Goal: Information Seeking & Learning: Compare options

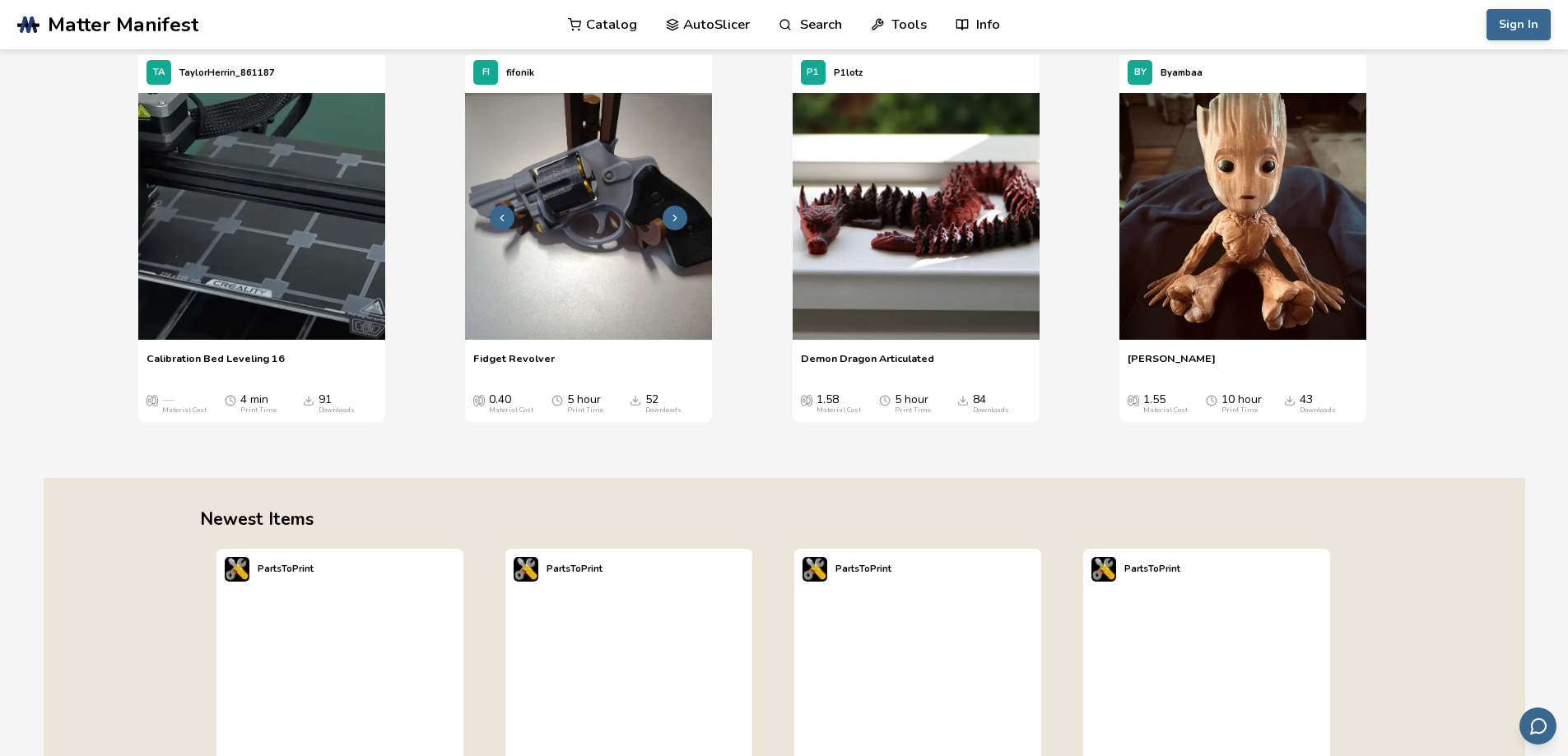
scroll to position [2139, 0]
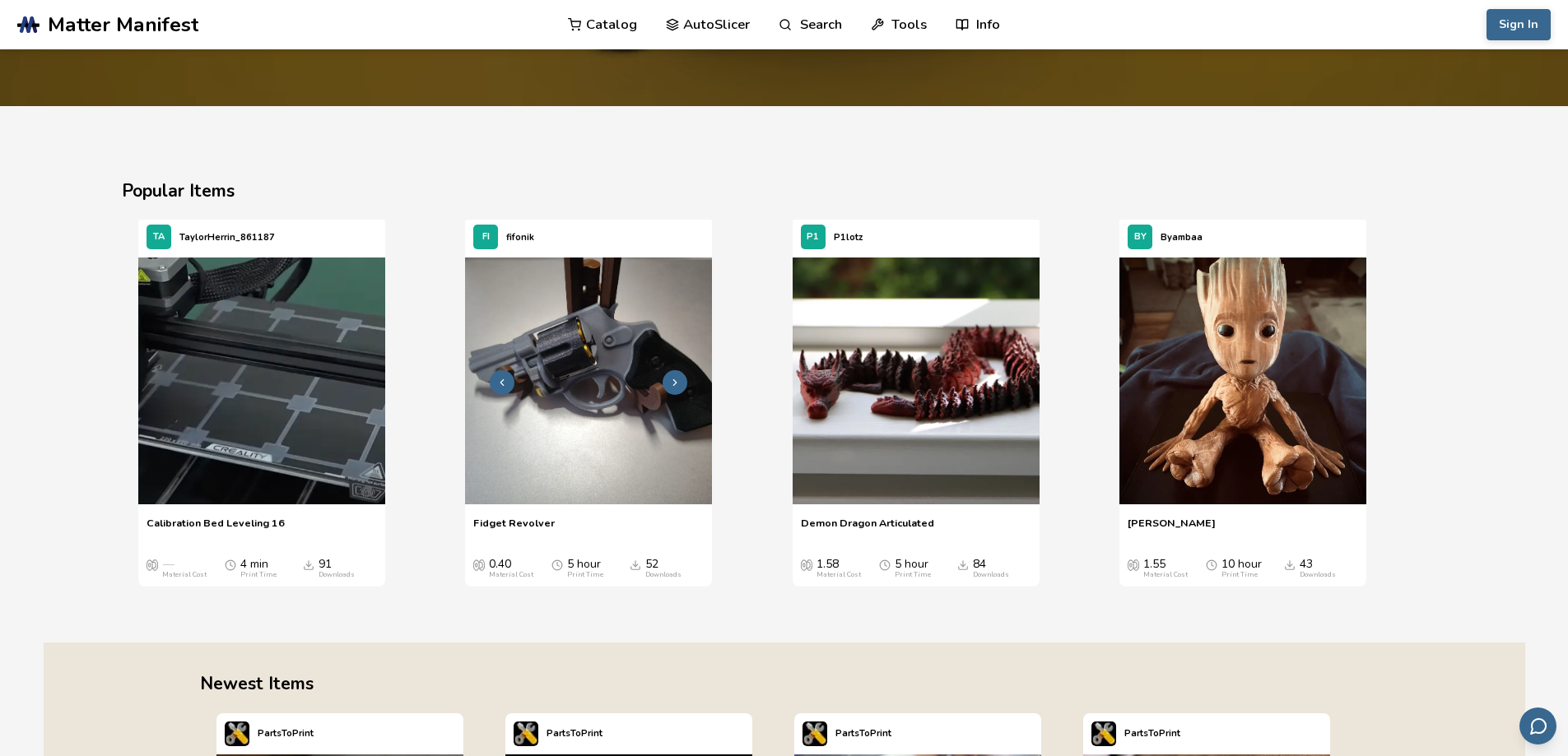
click at [561, 392] on img "2 / 4" at bounding box center [589, 381] width 247 height 246
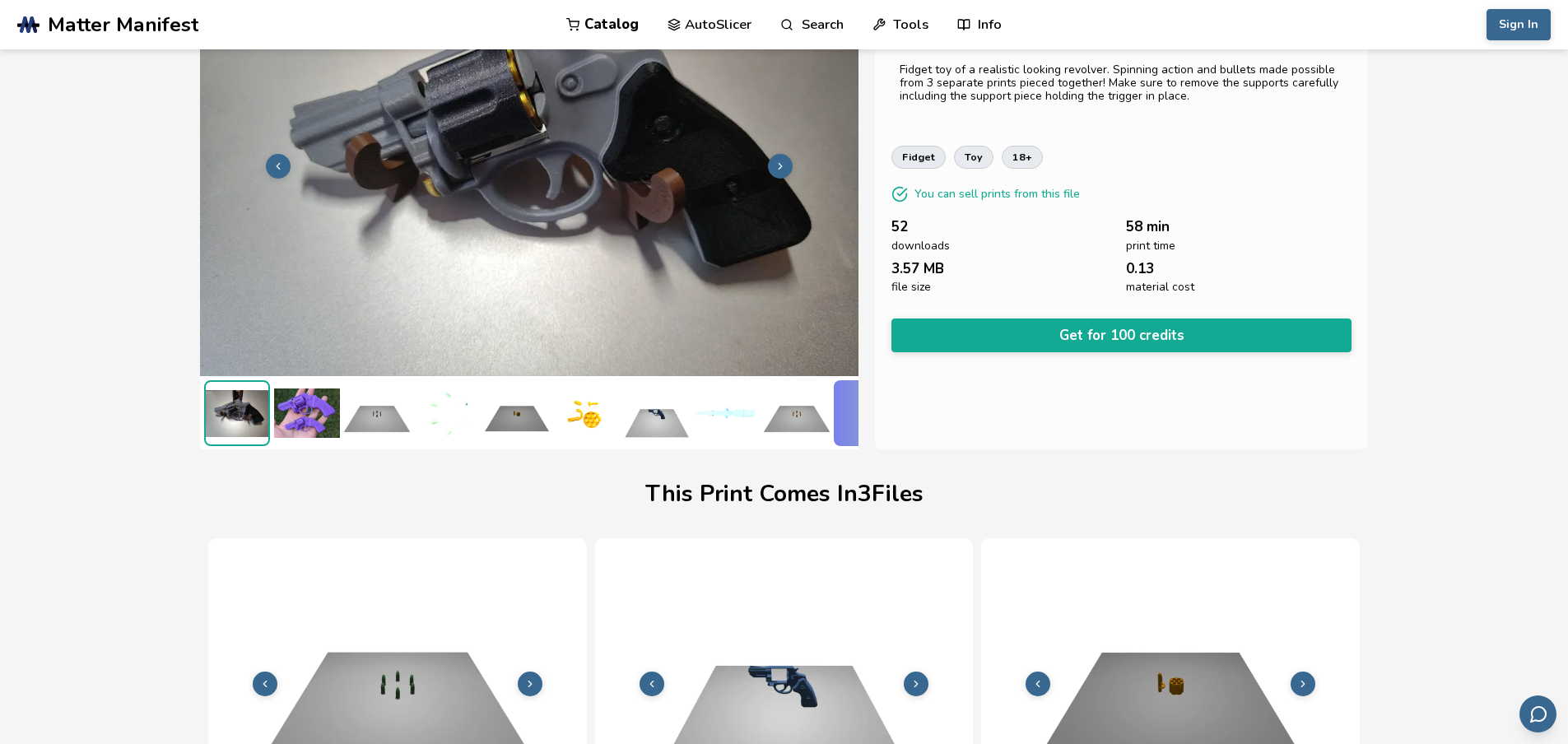
scroll to position [0, 7]
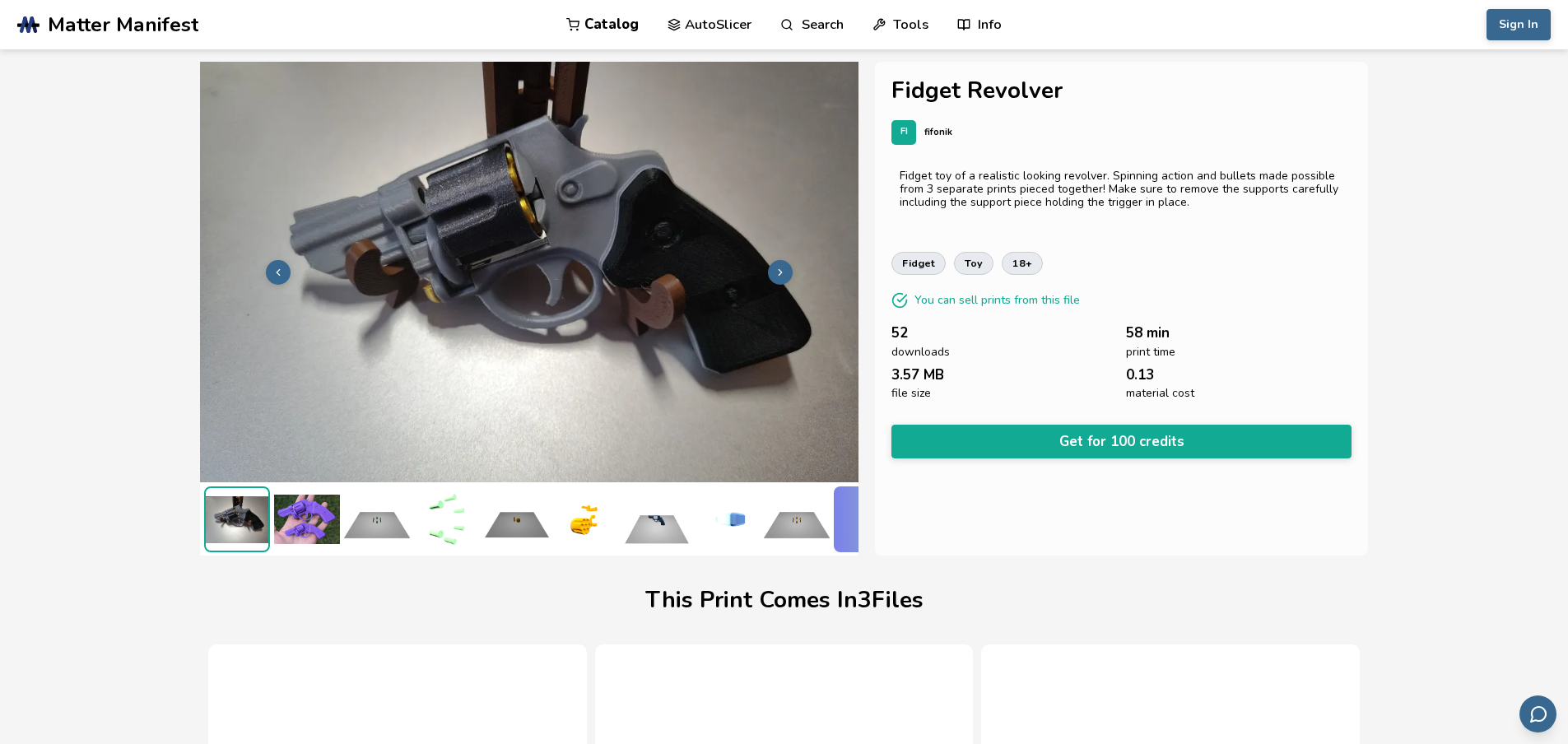
click at [777, 270] on icon at bounding box center [779, 272] width 11 height 11
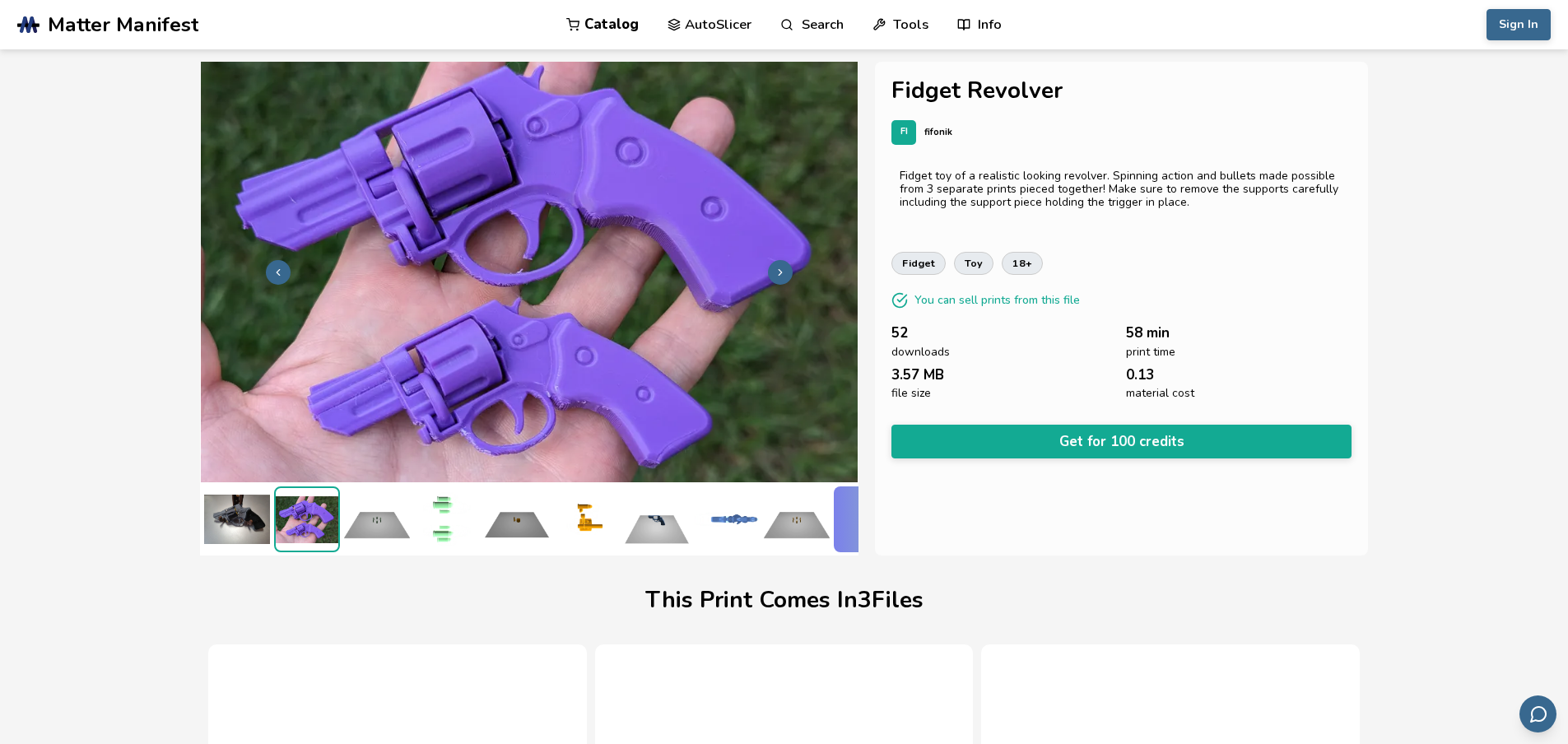
scroll to position [0, 0]
click at [777, 270] on icon at bounding box center [779, 272] width 11 height 11
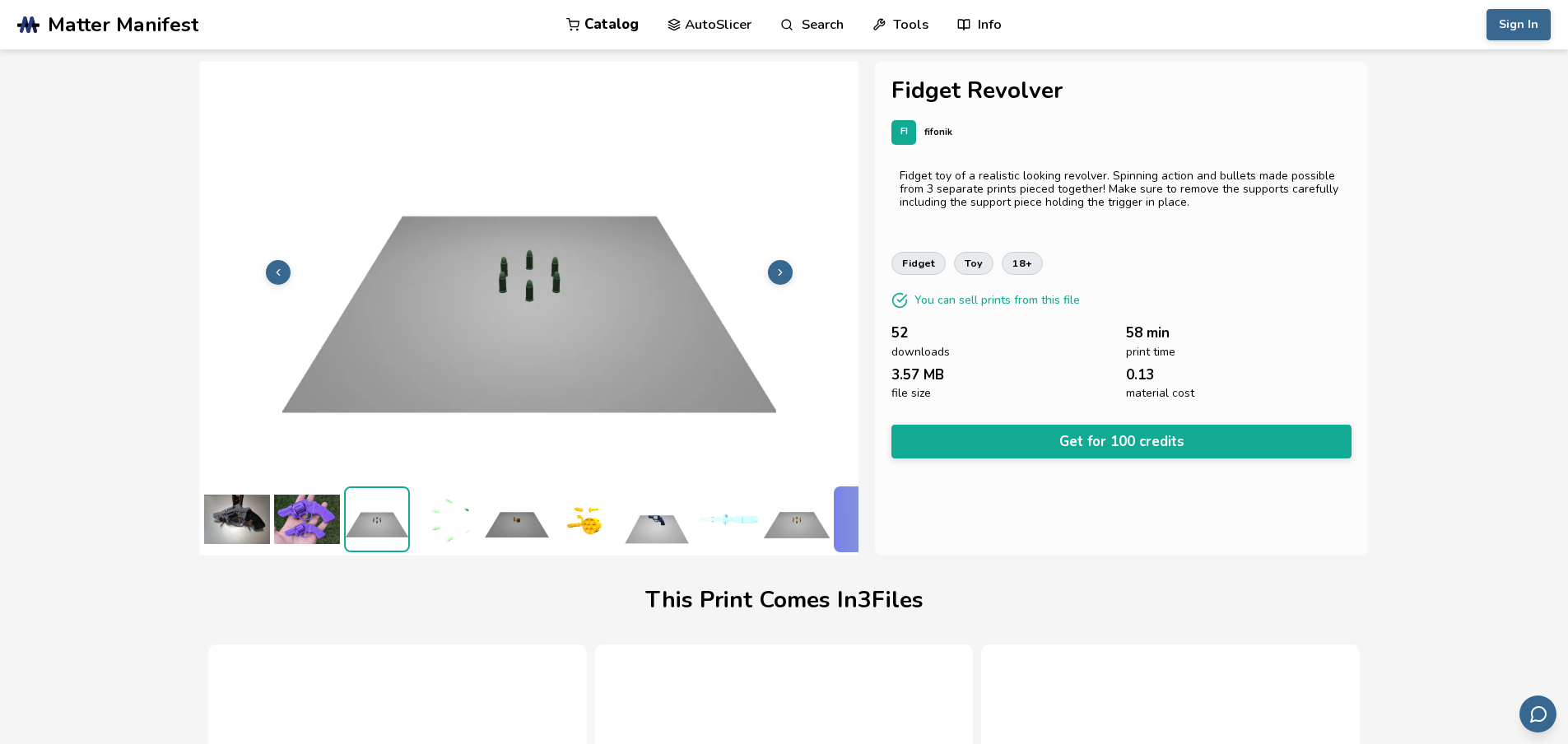
click at [777, 270] on icon at bounding box center [779, 272] width 11 height 11
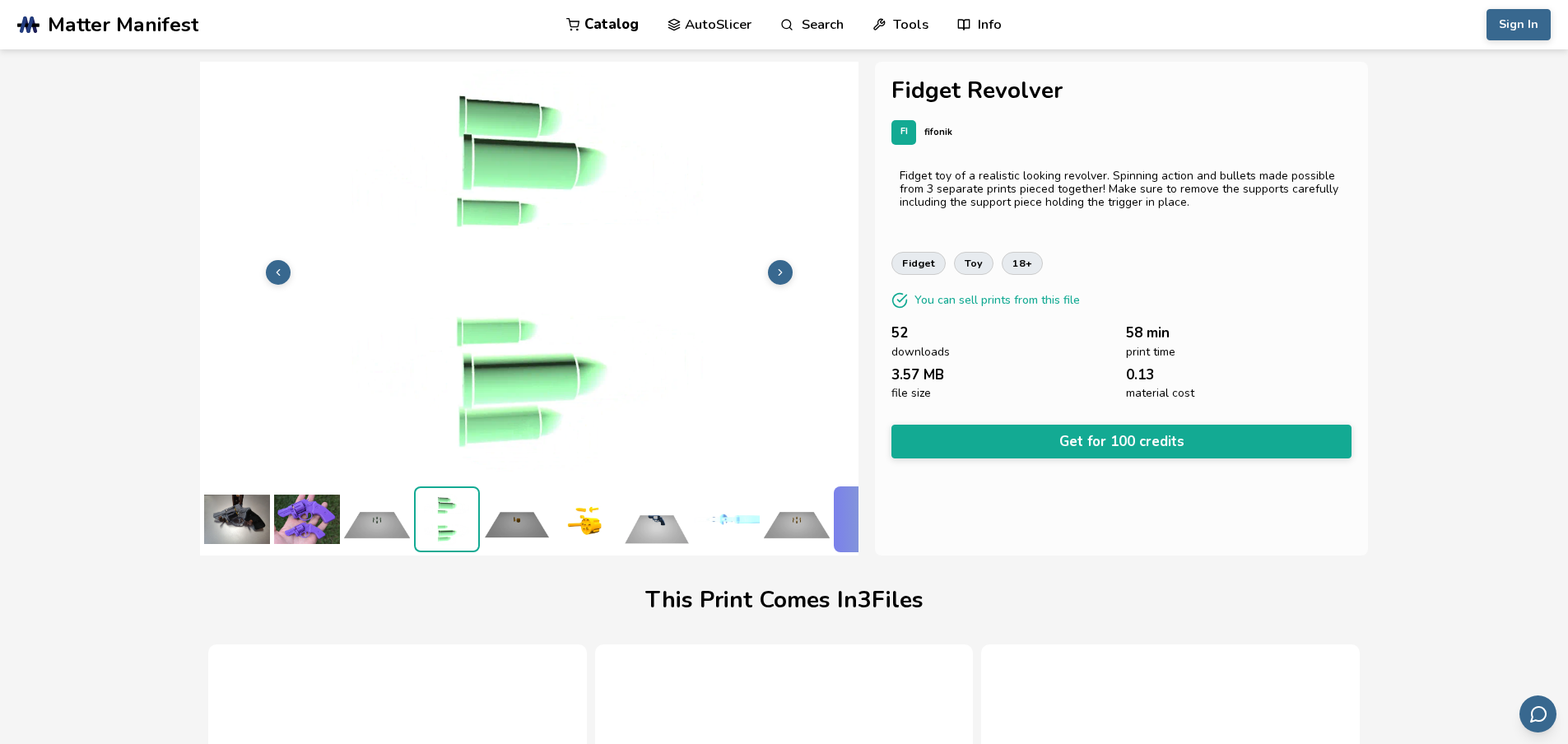
click at [777, 270] on icon at bounding box center [779, 272] width 11 height 11
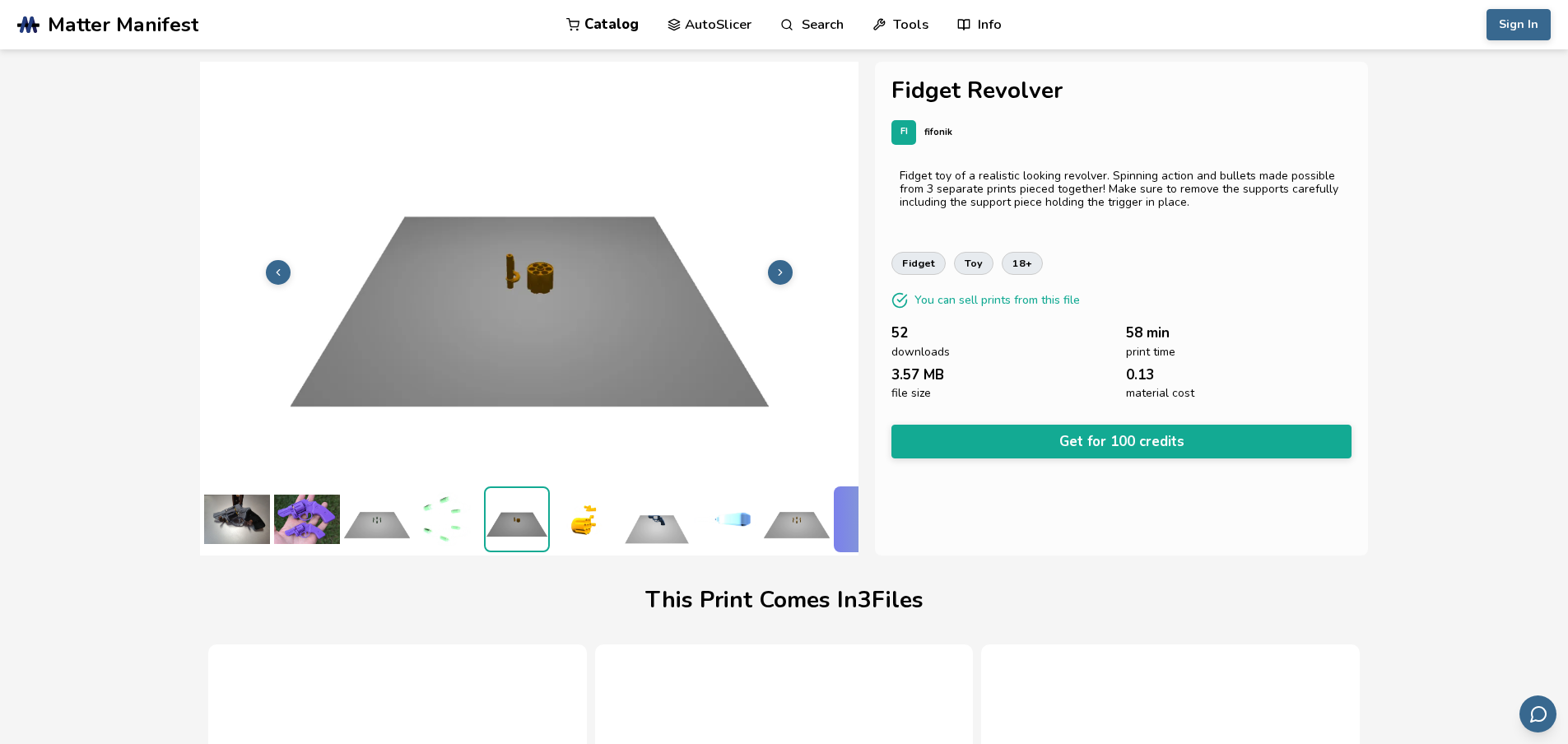
click at [777, 270] on icon at bounding box center [779, 272] width 11 height 11
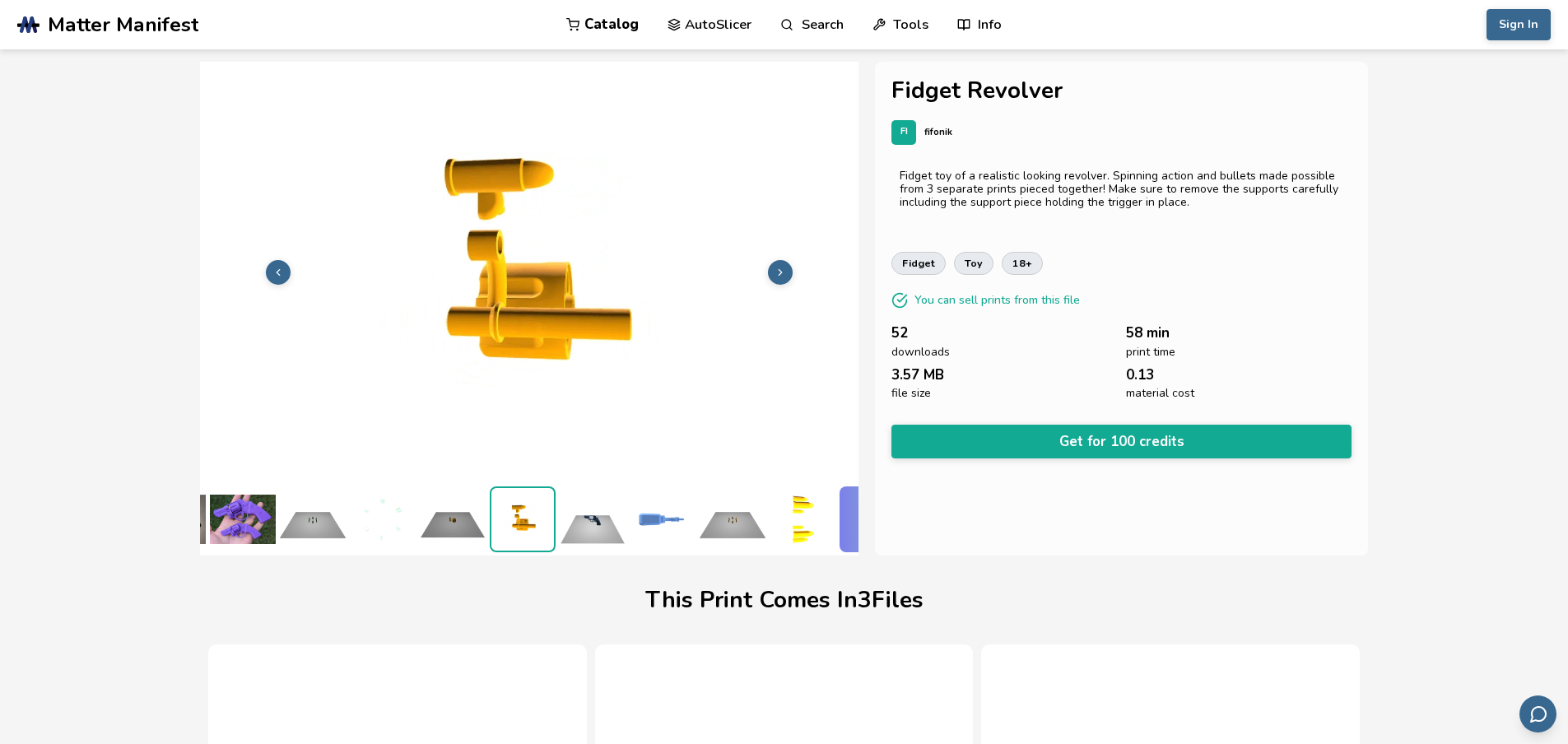
click at [777, 270] on icon at bounding box center [779, 272] width 11 height 11
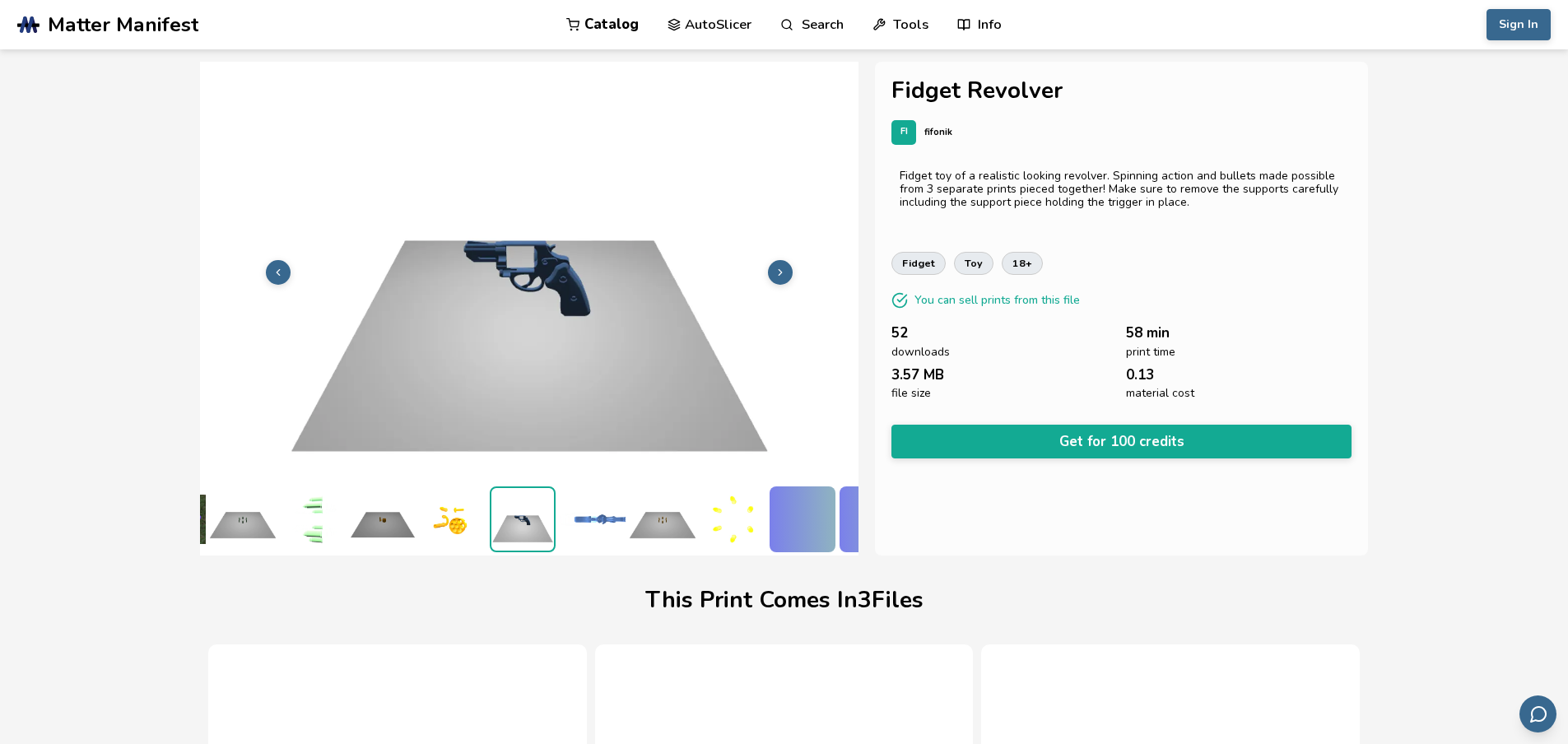
click at [777, 270] on icon at bounding box center [779, 272] width 11 height 11
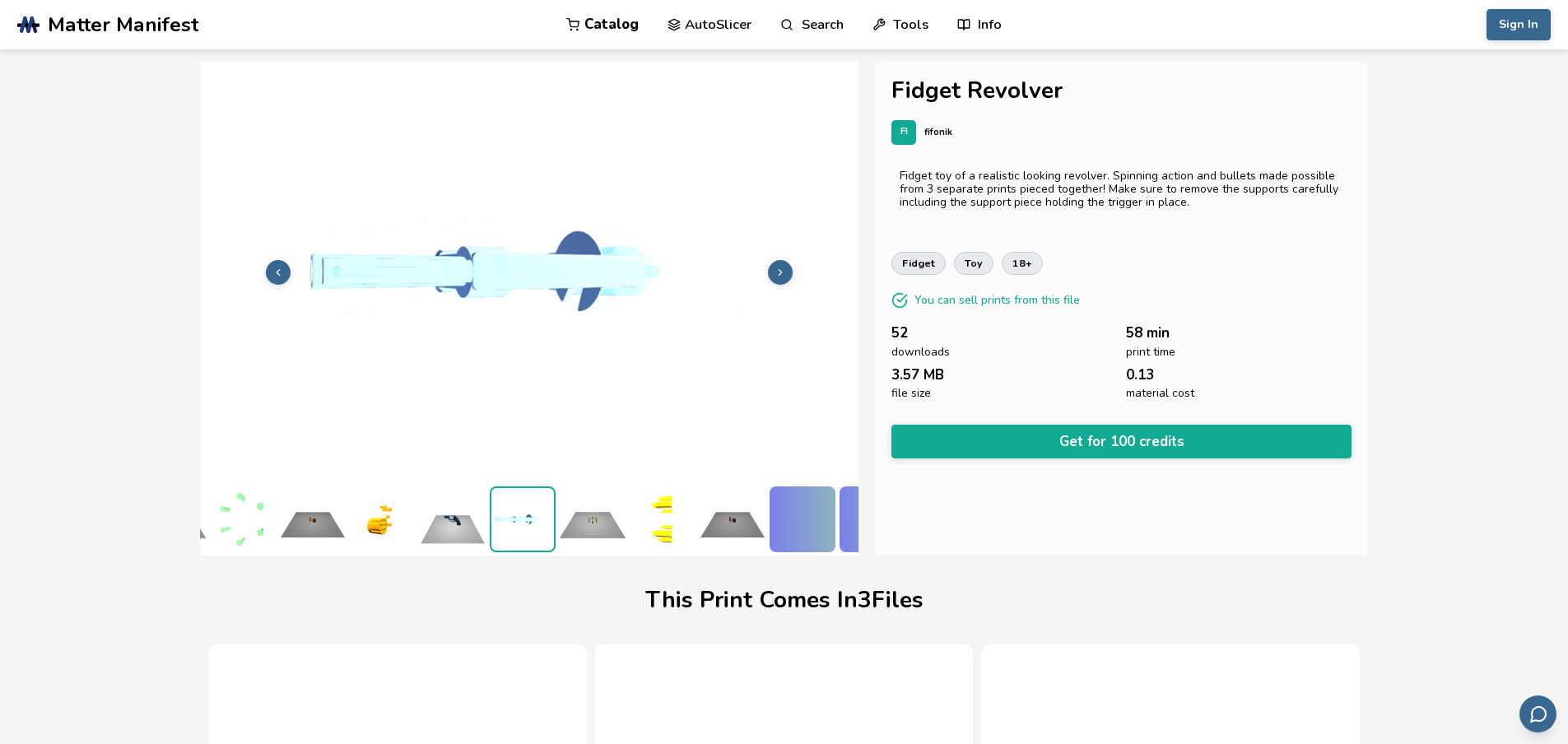
click at [777, 270] on icon at bounding box center [779, 272] width 11 height 11
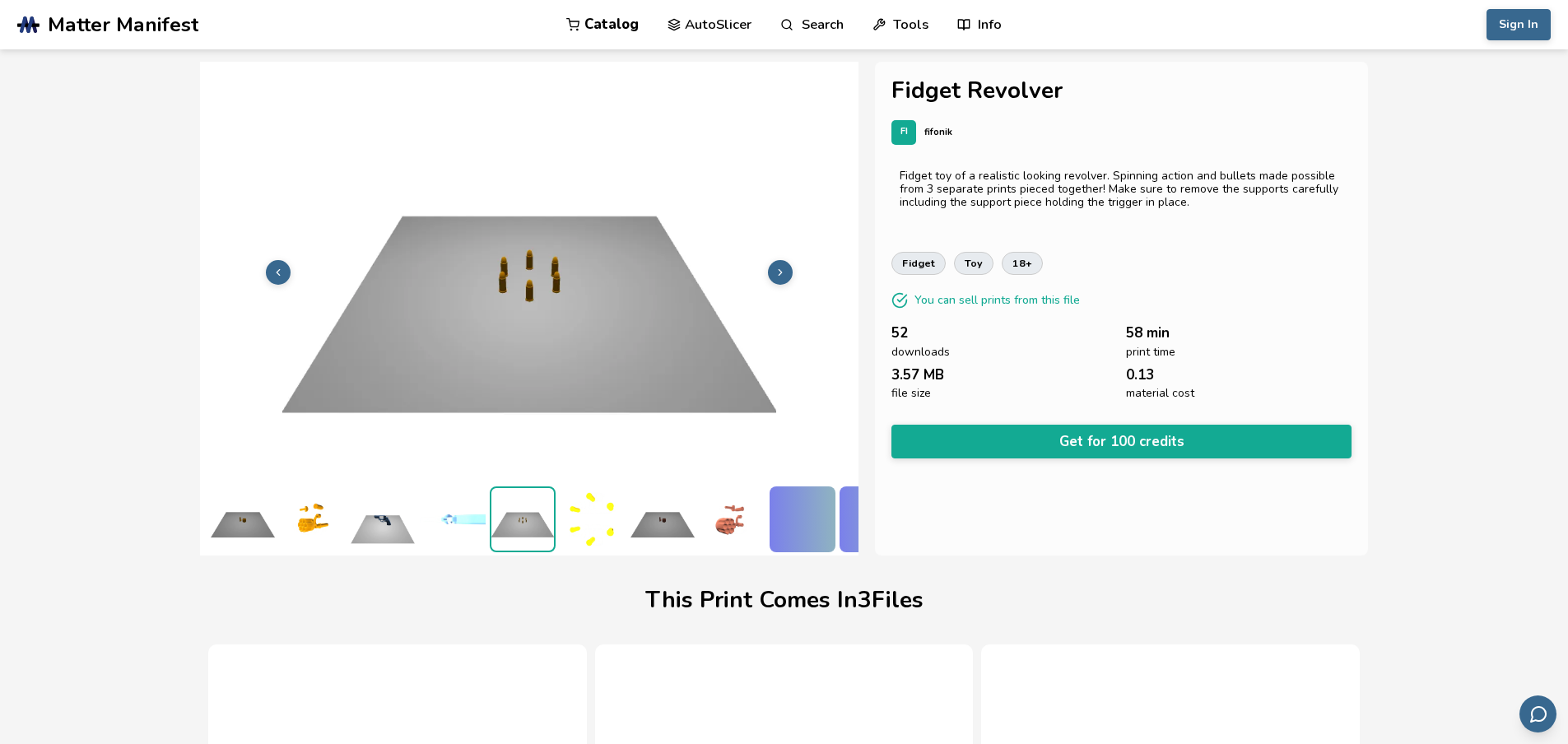
click at [777, 270] on icon at bounding box center [779, 272] width 11 height 11
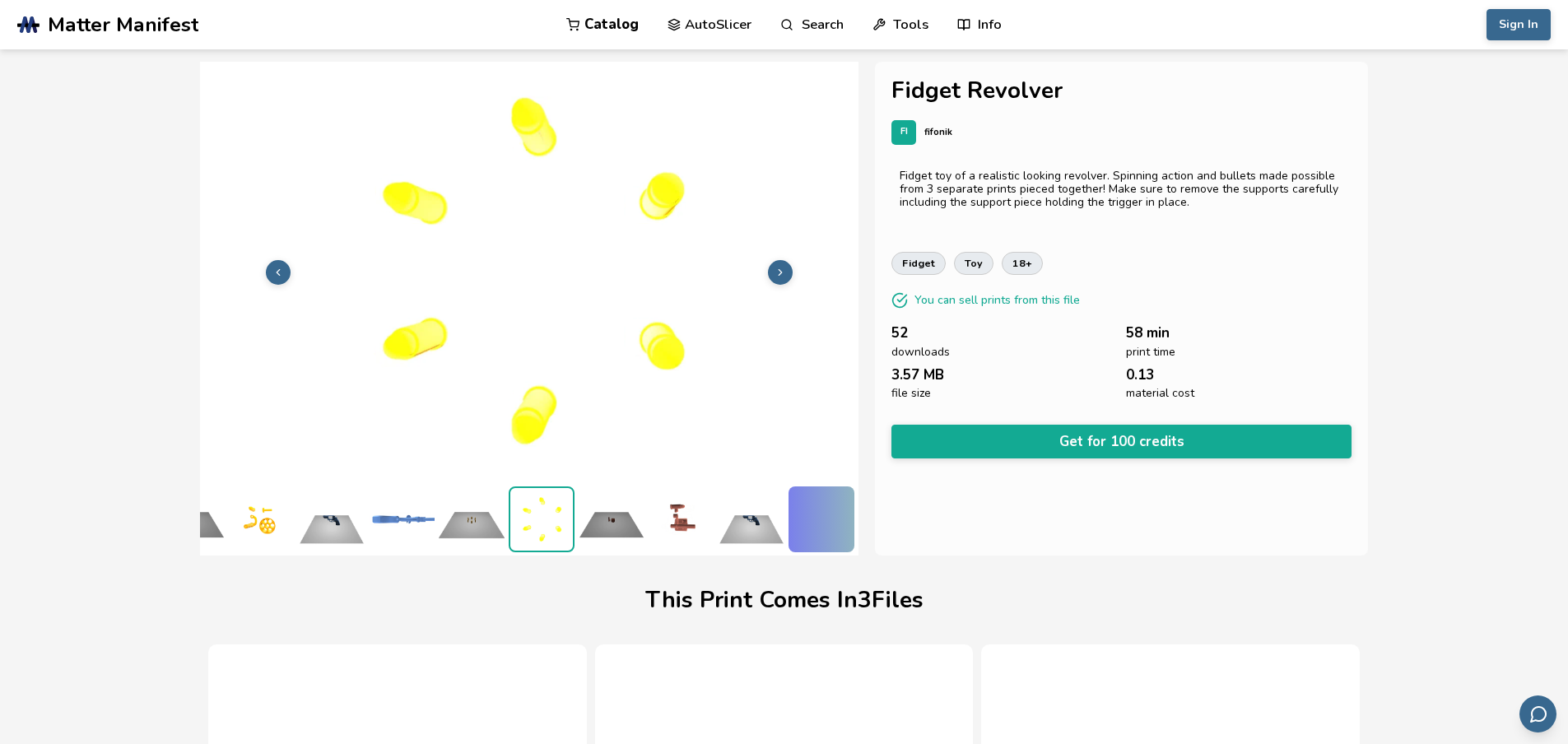
scroll to position [0, 338]
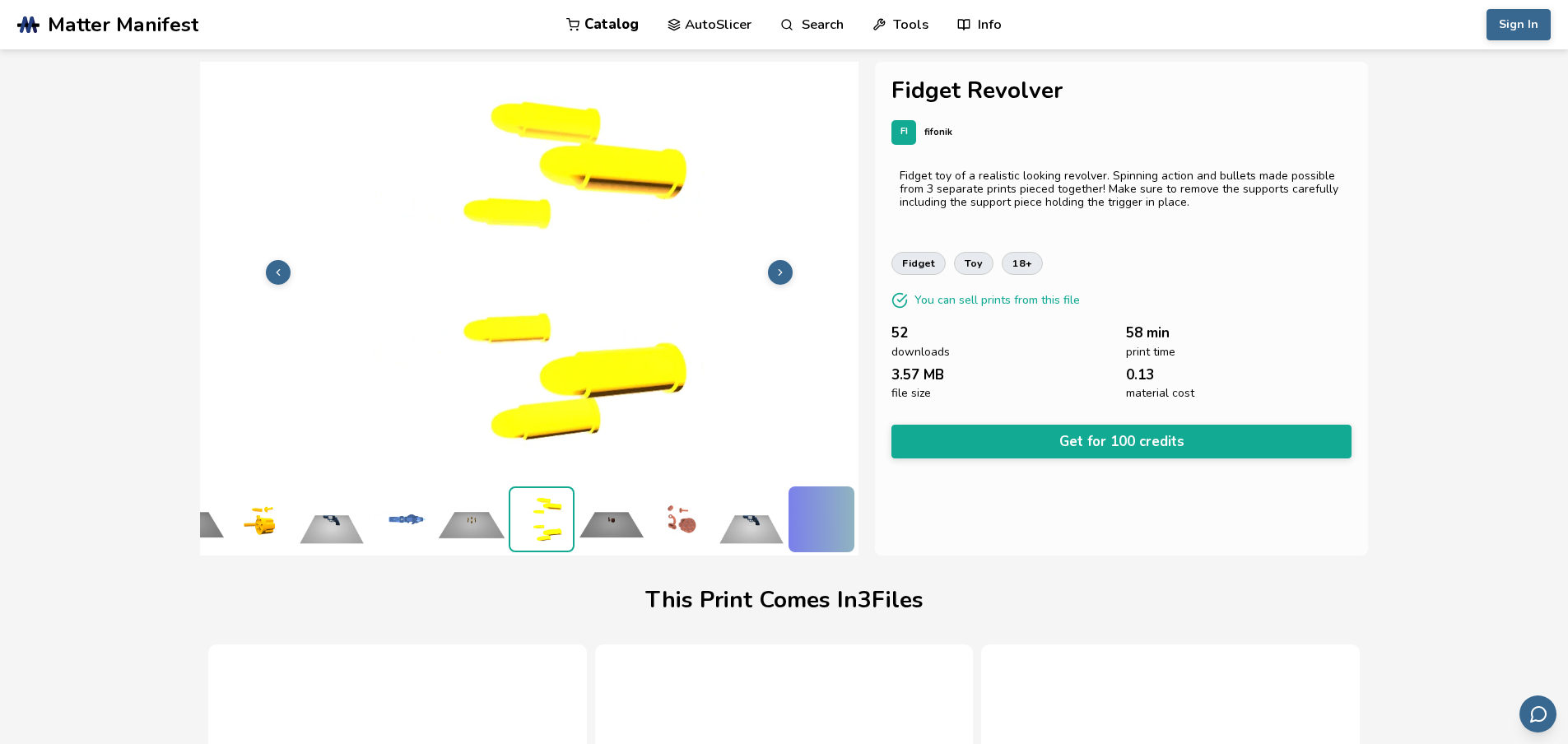
click at [777, 270] on icon at bounding box center [779, 272] width 11 height 11
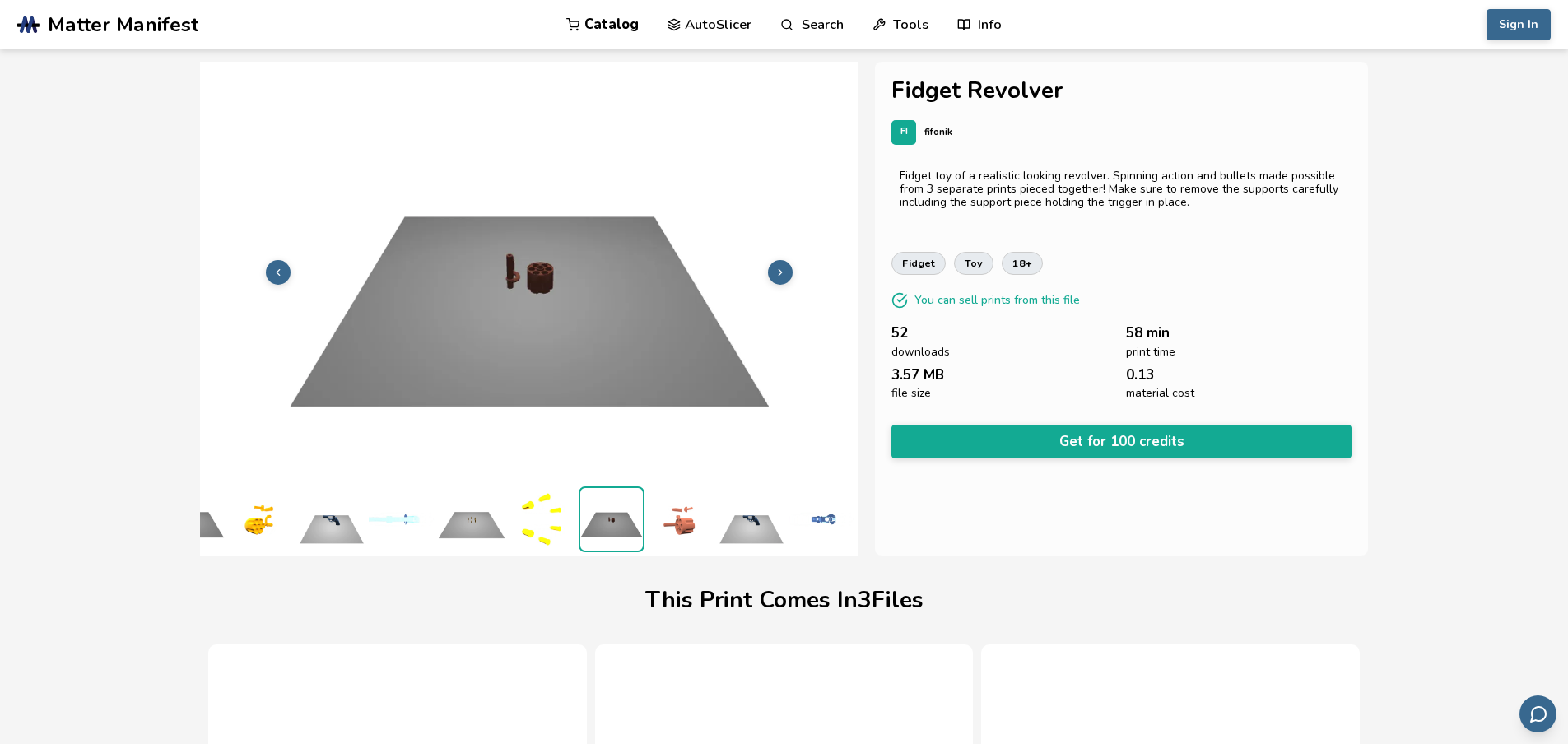
click at [777, 270] on icon at bounding box center [779, 272] width 11 height 11
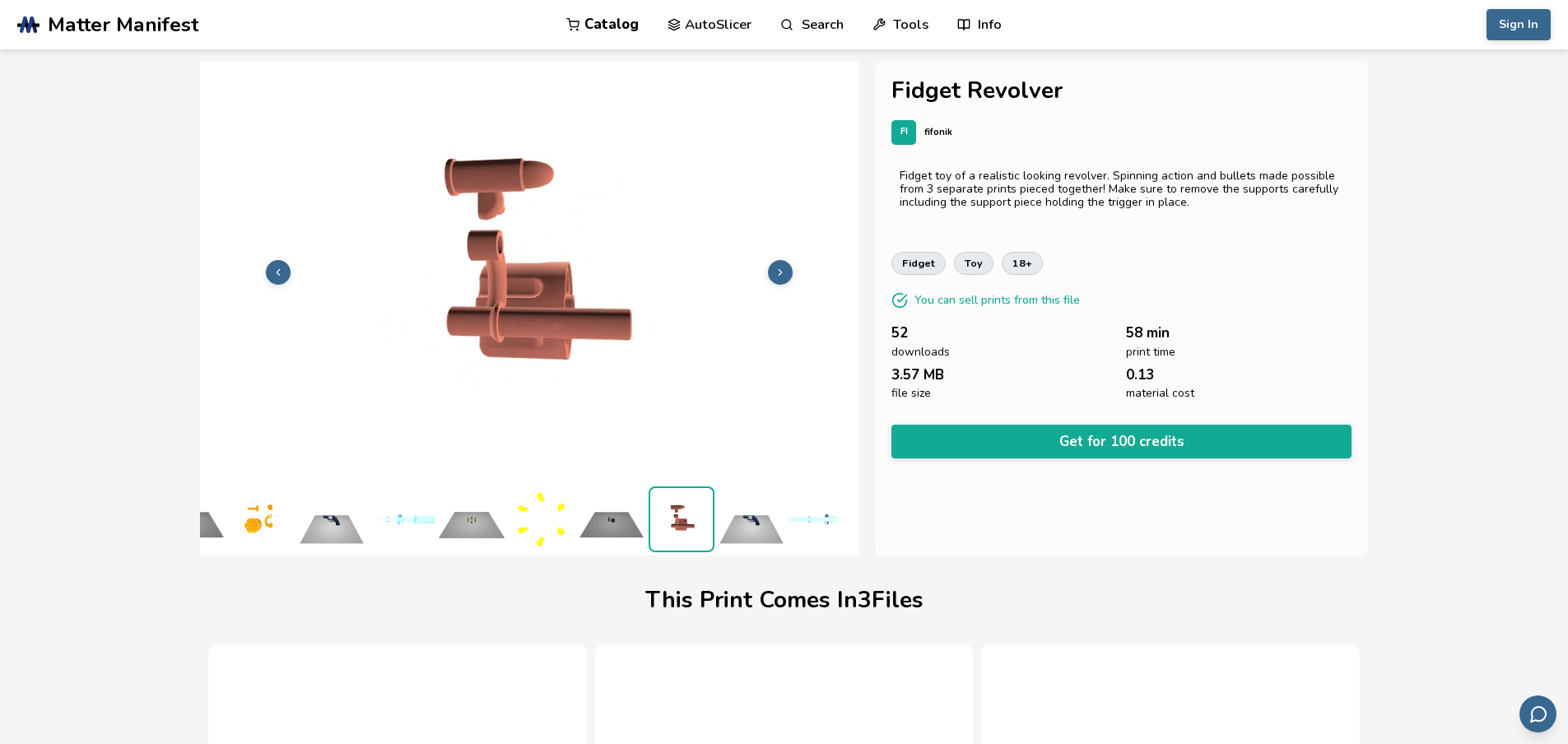
click at [777, 270] on icon at bounding box center [779, 272] width 11 height 11
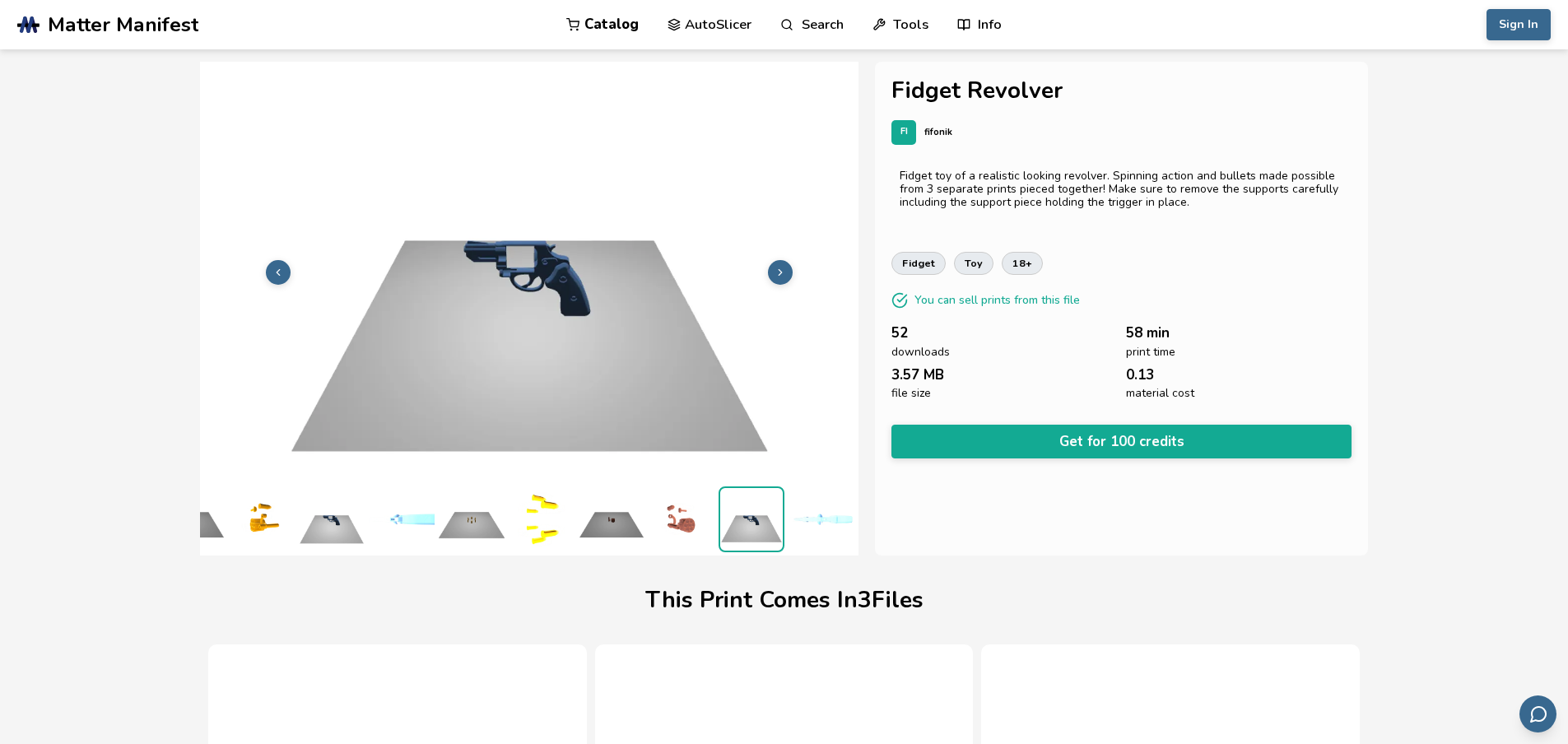
click at [777, 270] on icon at bounding box center [779, 272] width 11 height 11
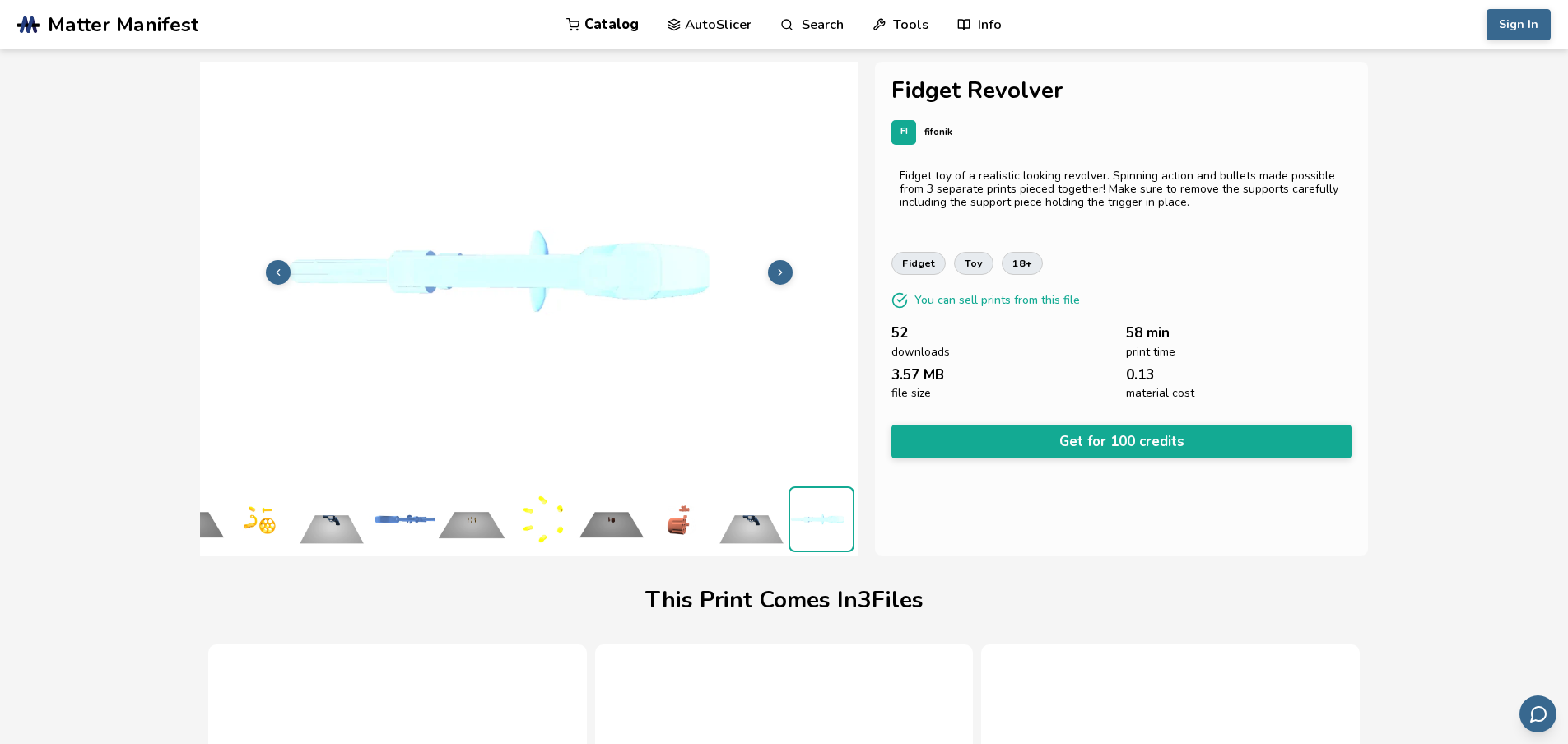
scroll to position [0, 7]
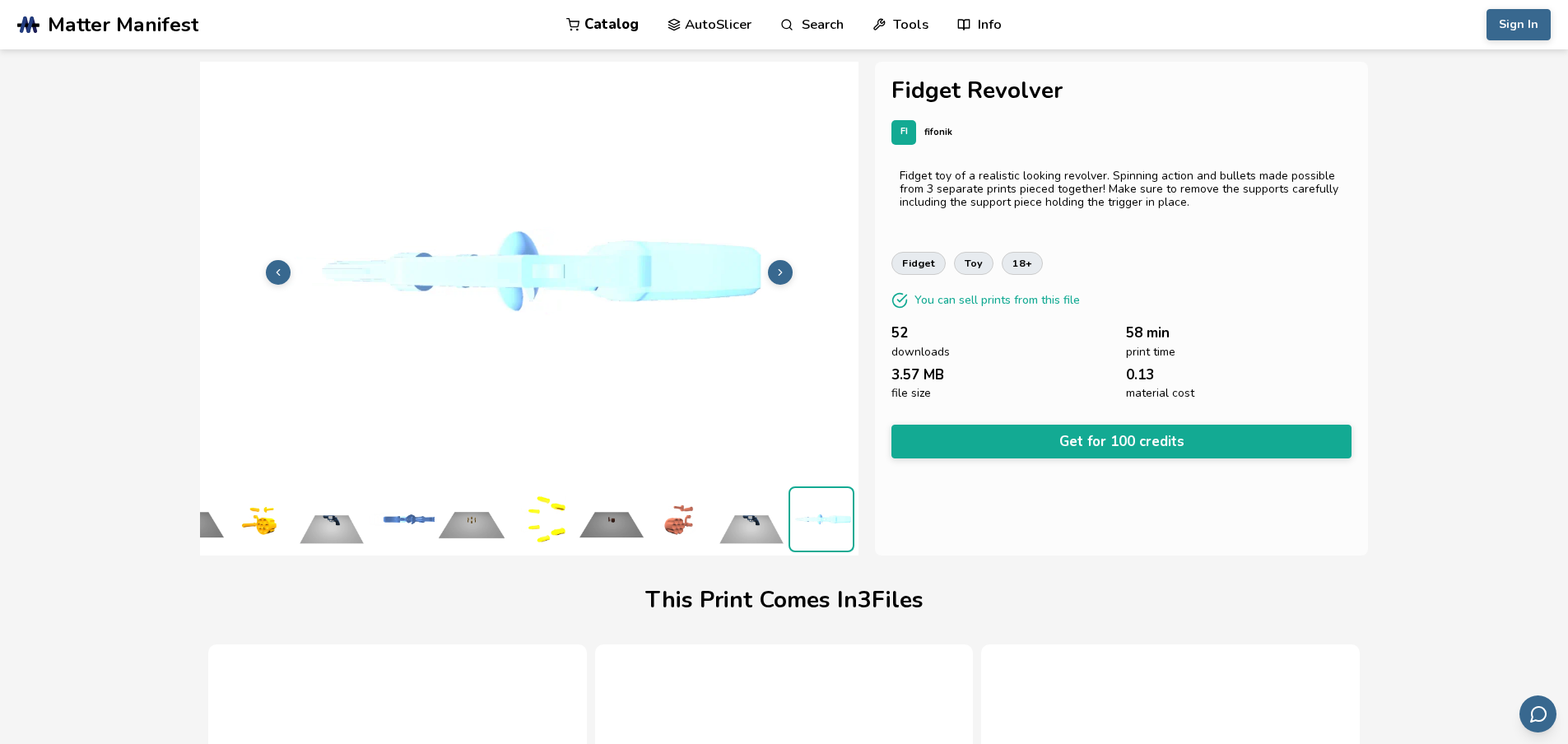
click at [777, 270] on icon at bounding box center [779, 272] width 11 height 11
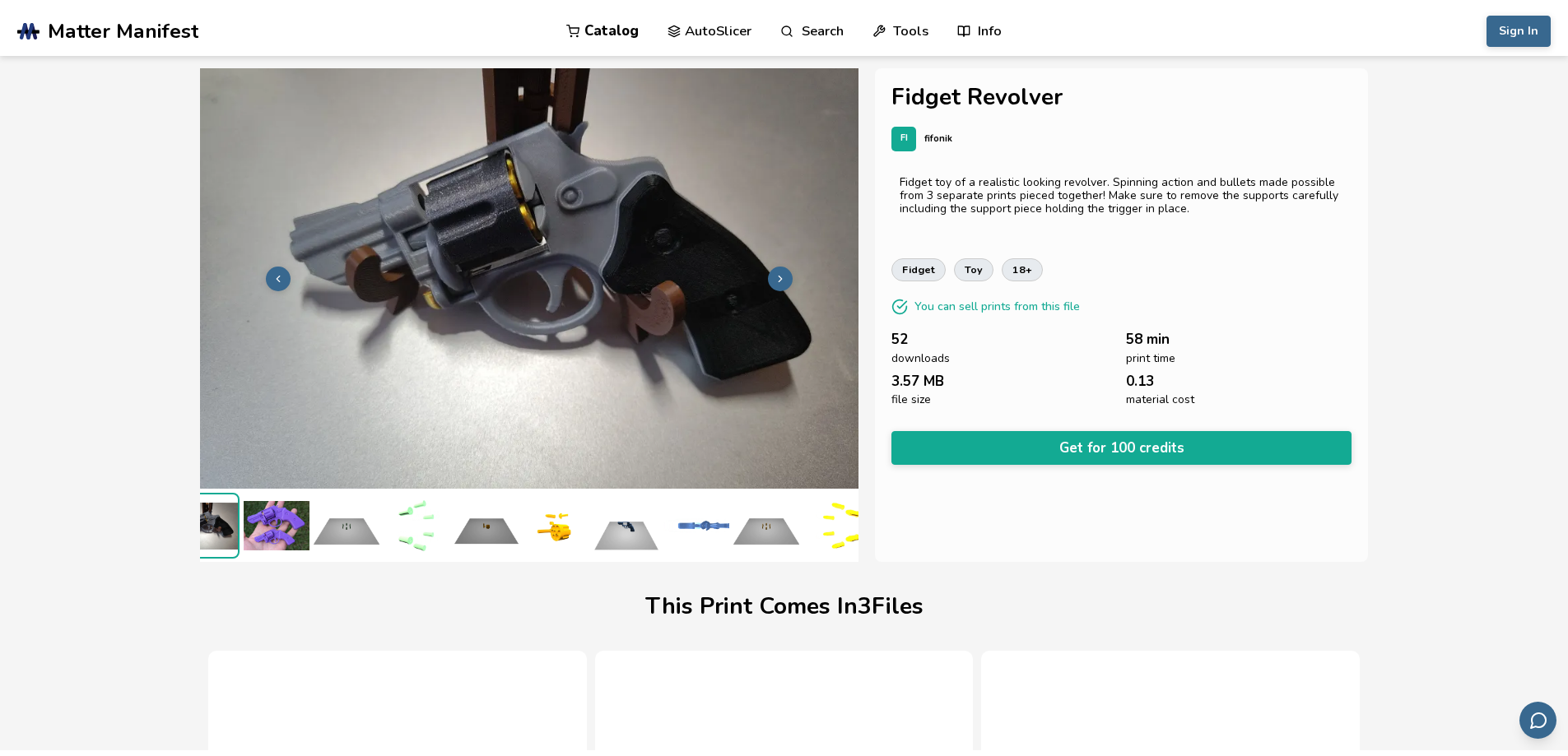
scroll to position [0, 0]
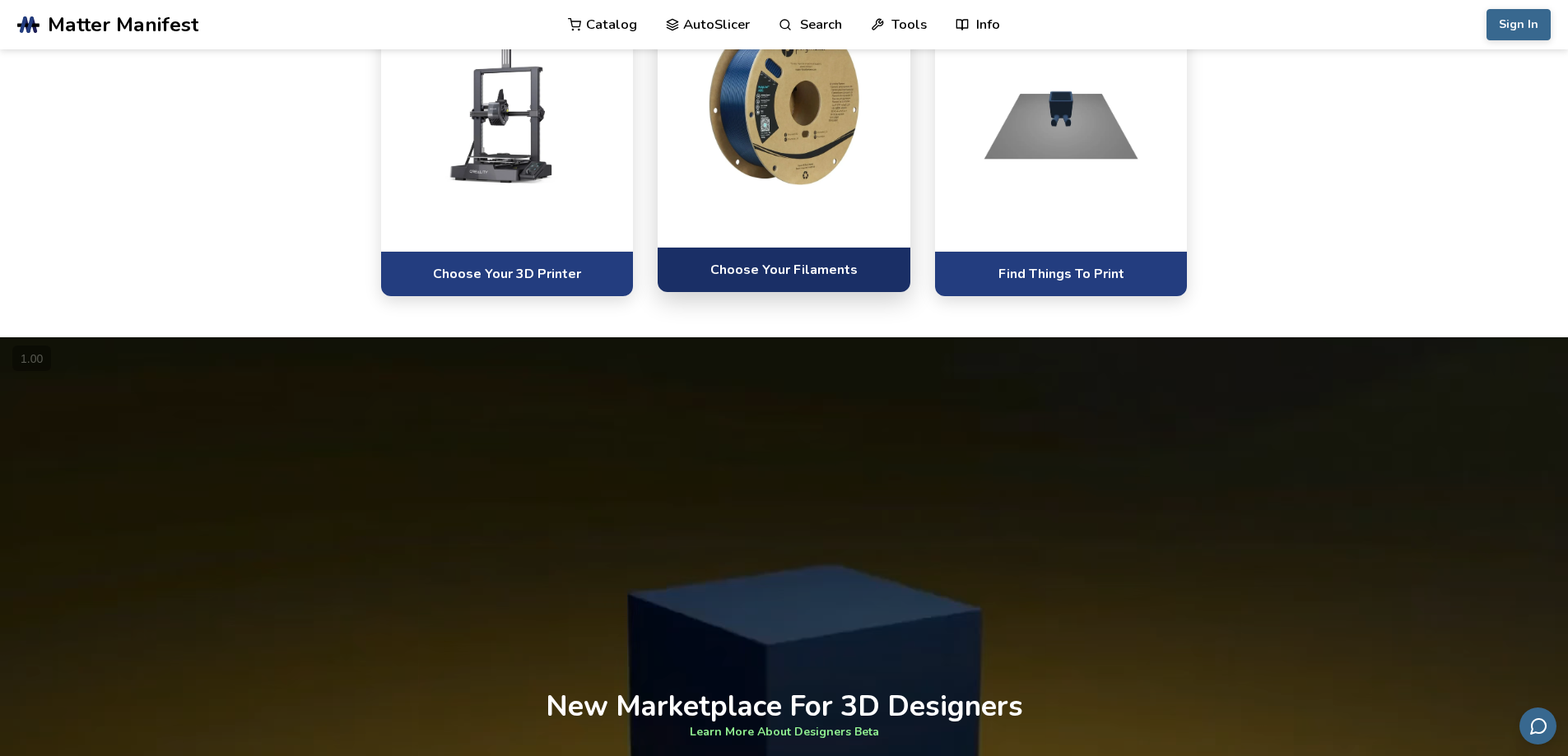
scroll to position [1563, 0]
